Goal: Information Seeking & Learning: Learn about a topic

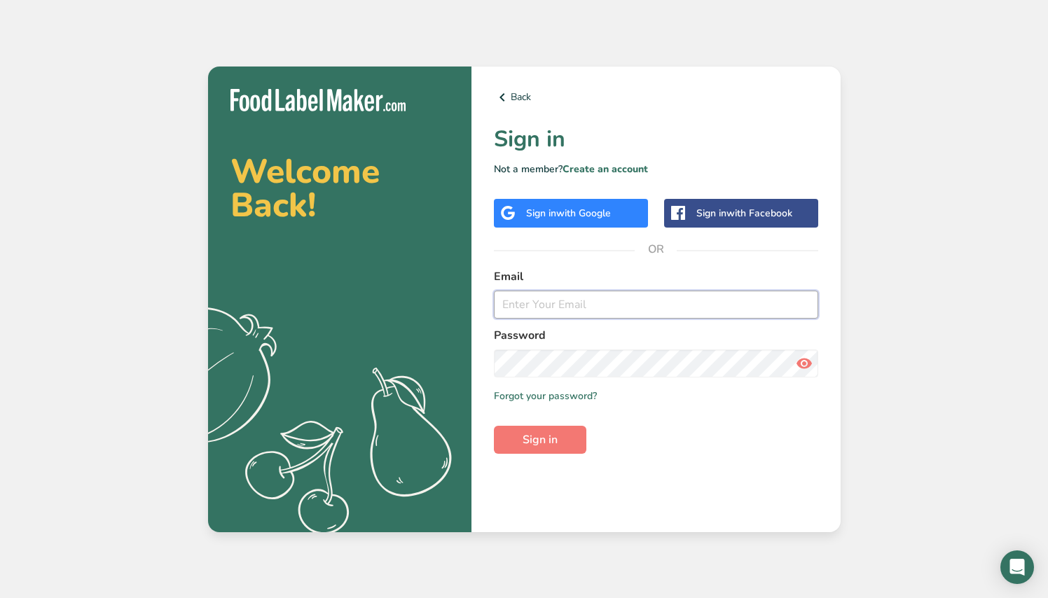
type input "[EMAIL_ADDRESS][DOMAIN_NAME]"
click at [539, 439] on button "Sign in" at bounding box center [540, 440] width 92 height 28
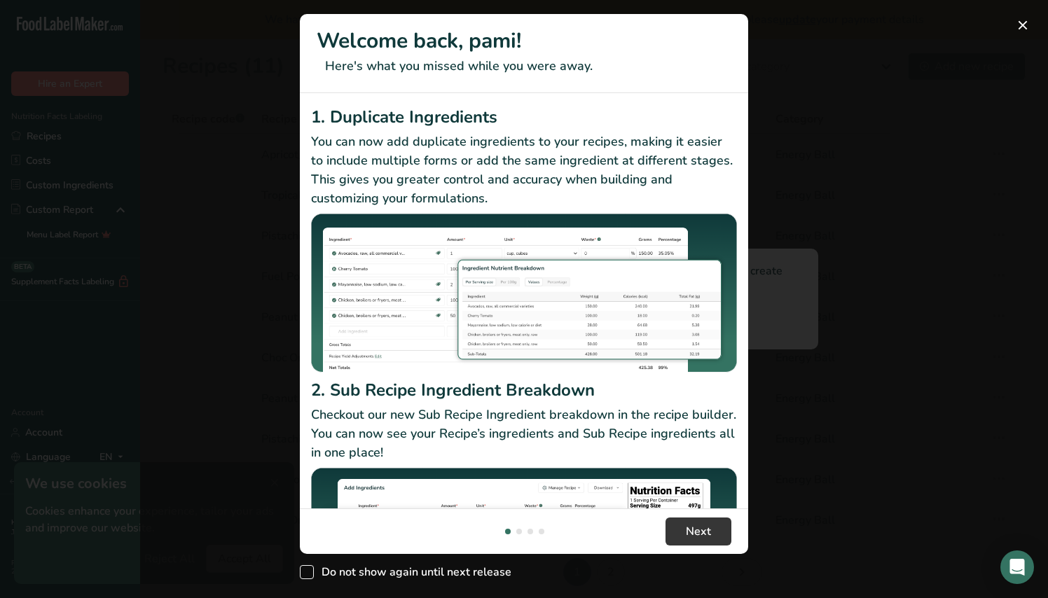
click at [312, 569] on span "New Features" at bounding box center [307, 572] width 14 height 14
click at [309, 569] on input "Do not show again until next release" at bounding box center [304, 572] width 9 height 9
checkbox input "true"
click at [699, 538] on span "Next" at bounding box center [698, 531] width 25 height 17
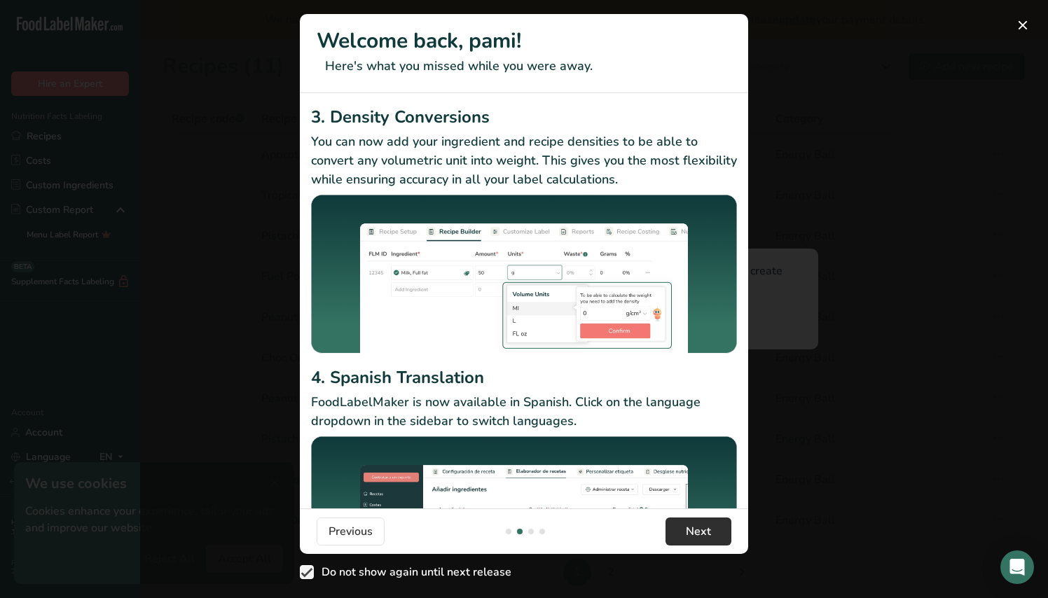
click at [699, 538] on span "Next" at bounding box center [698, 531] width 25 height 17
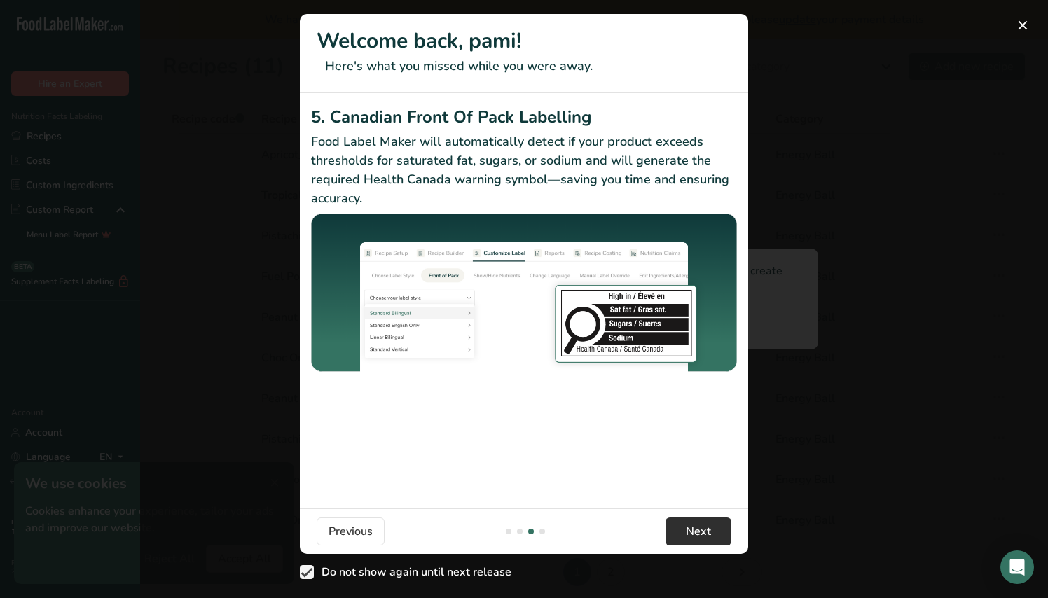
click at [699, 538] on span "Next" at bounding box center [698, 531] width 25 height 17
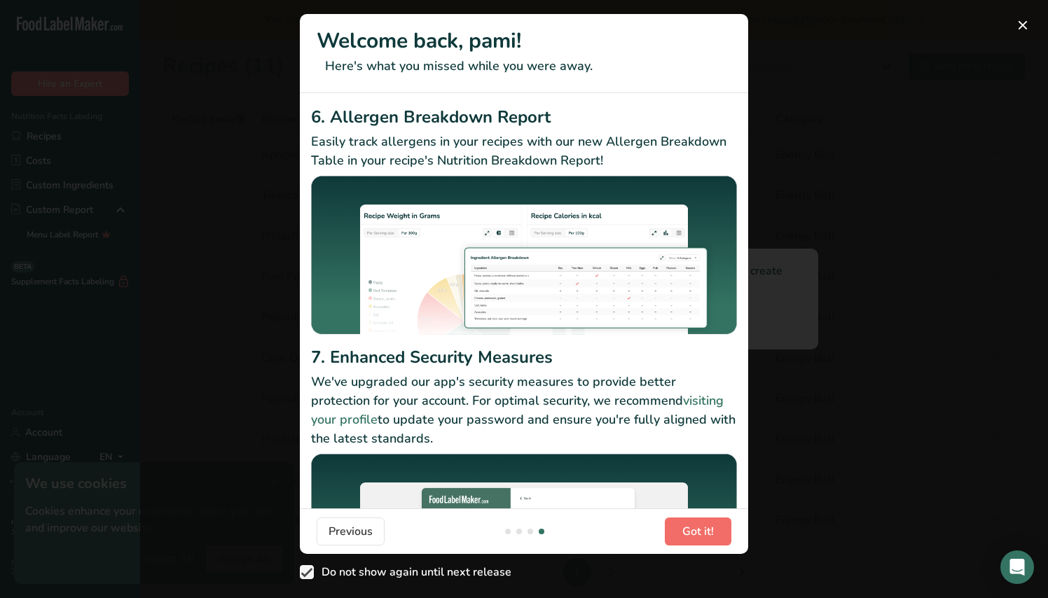
click at [699, 538] on span "Got it!" at bounding box center [698, 531] width 32 height 17
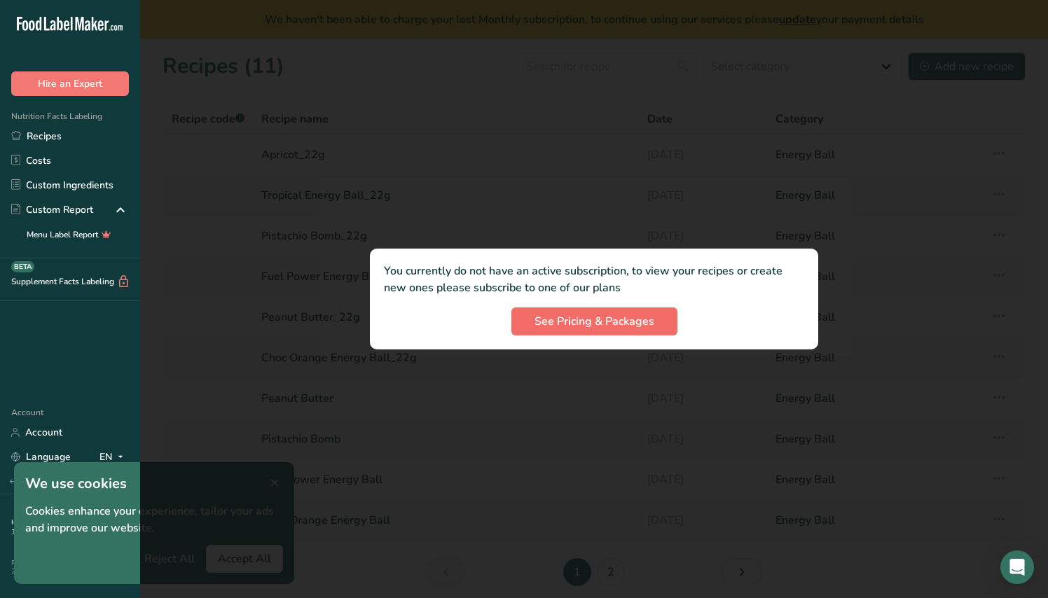
click at [577, 328] on span "See Pricing & Packages" at bounding box center [594, 321] width 120 height 17
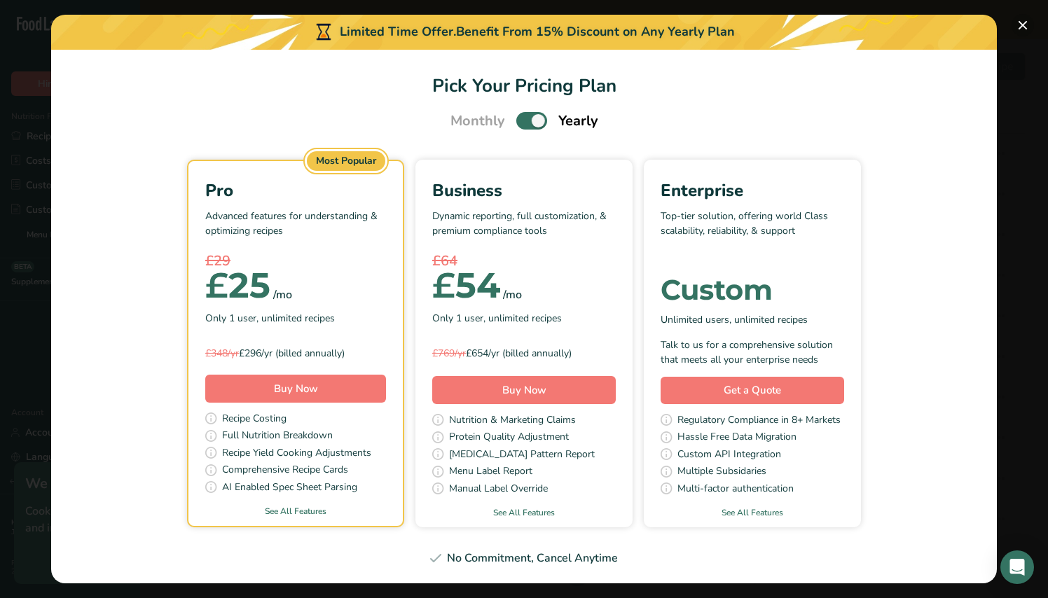
click at [1027, 27] on button "Pick Your Pricing Plan Modal" at bounding box center [1022, 25] width 22 height 22
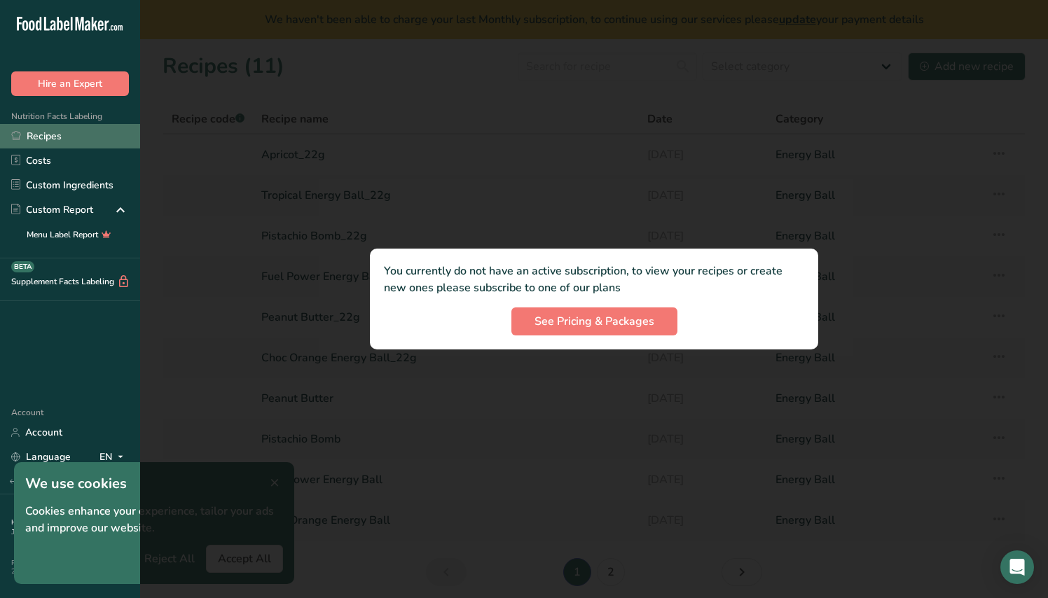
click at [46, 139] on link "Recipes" at bounding box center [70, 136] width 140 height 25
click at [553, 328] on span "See Pricing & Packages" at bounding box center [594, 321] width 120 height 17
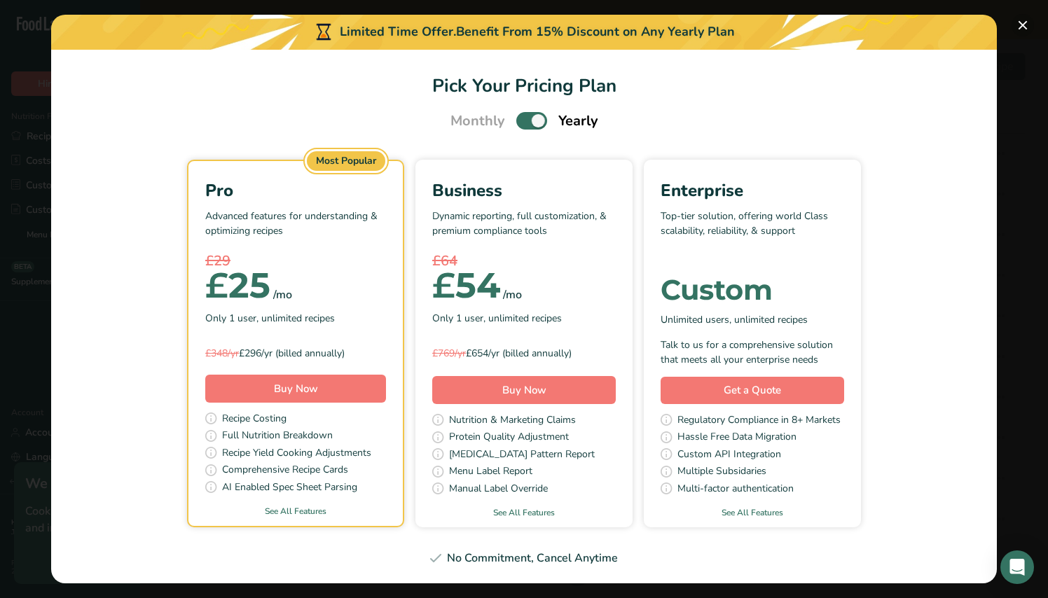
click at [1030, 29] on button "Pick Your Pricing Plan Modal" at bounding box center [1022, 25] width 22 height 22
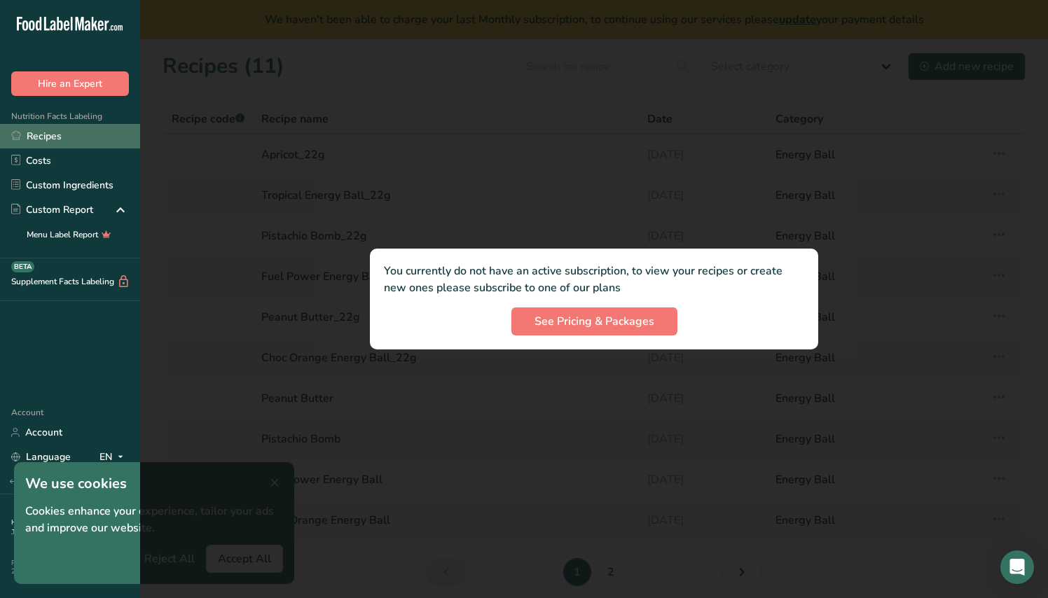
click at [52, 141] on link "Recipes" at bounding box center [70, 136] width 140 height 25
click at [92, 489] on h1 "We use cookies" at bounding box center [154, 483] width 258 height 21
drag, startPoint x: 304, startPoint y: 439, endPoint x: 395, endPoint y: 483, distance: 101.2
click at [395, 483] on div at bounding box center [594, 299] width 908 height 598
click at [545, 324] on span "See Pricing & Packages" at bounding box center [594, 321] width 120 height 17
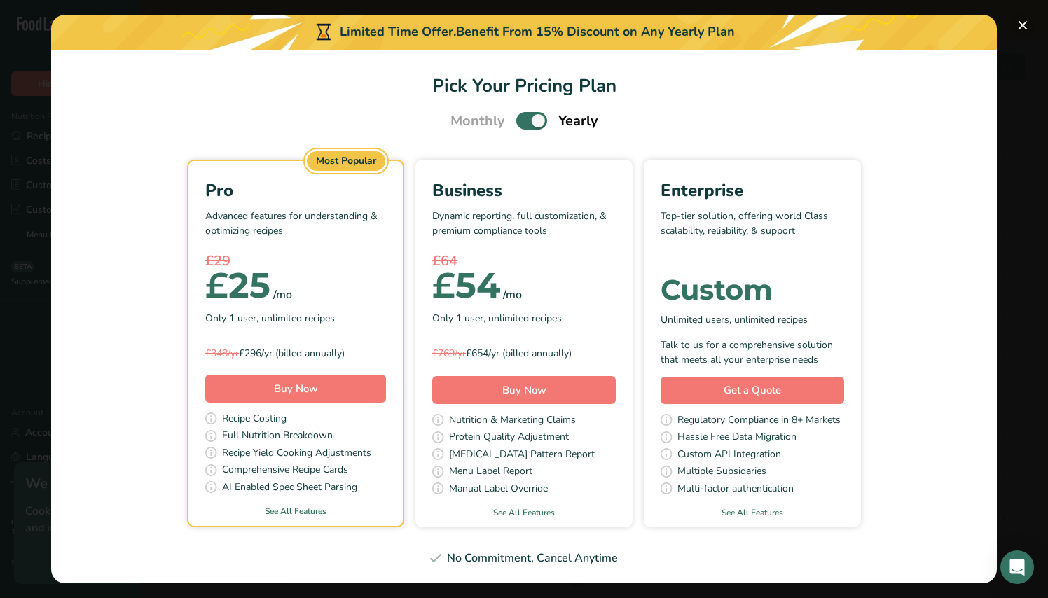
click at [1020, 29] on button "Pick Your Pricing Plan Modal" at bounding box center [1022, 25] width 22 height 22
